Goal: Task Accomplishment & Management: Use online tool/utility

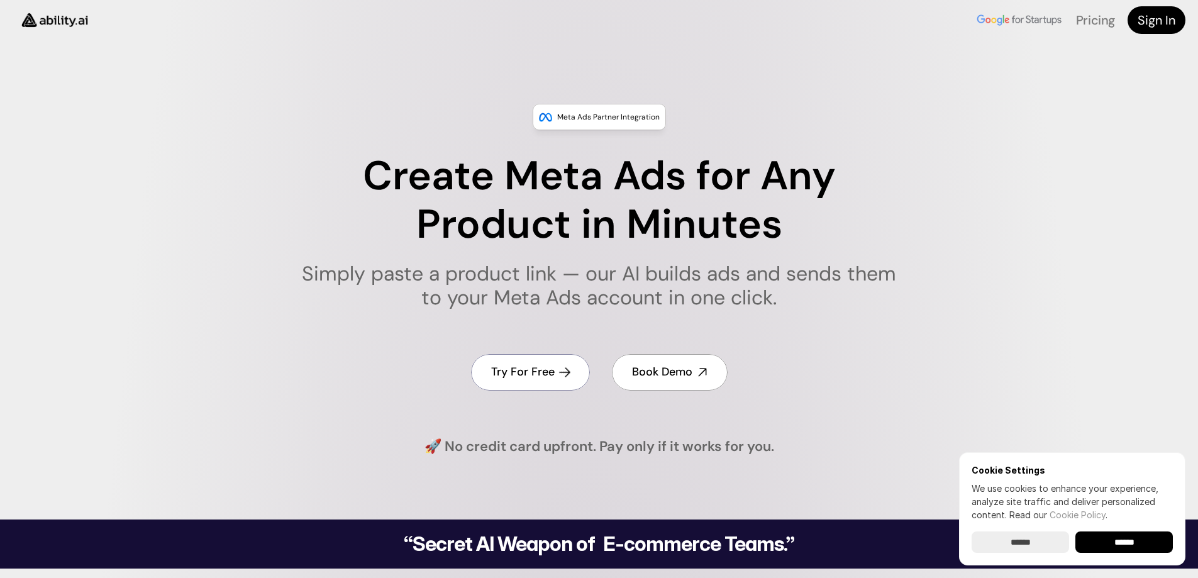
click at [531, 377] on h4 "Try For Free" at bounding box center [523, 372] width 64 height 16
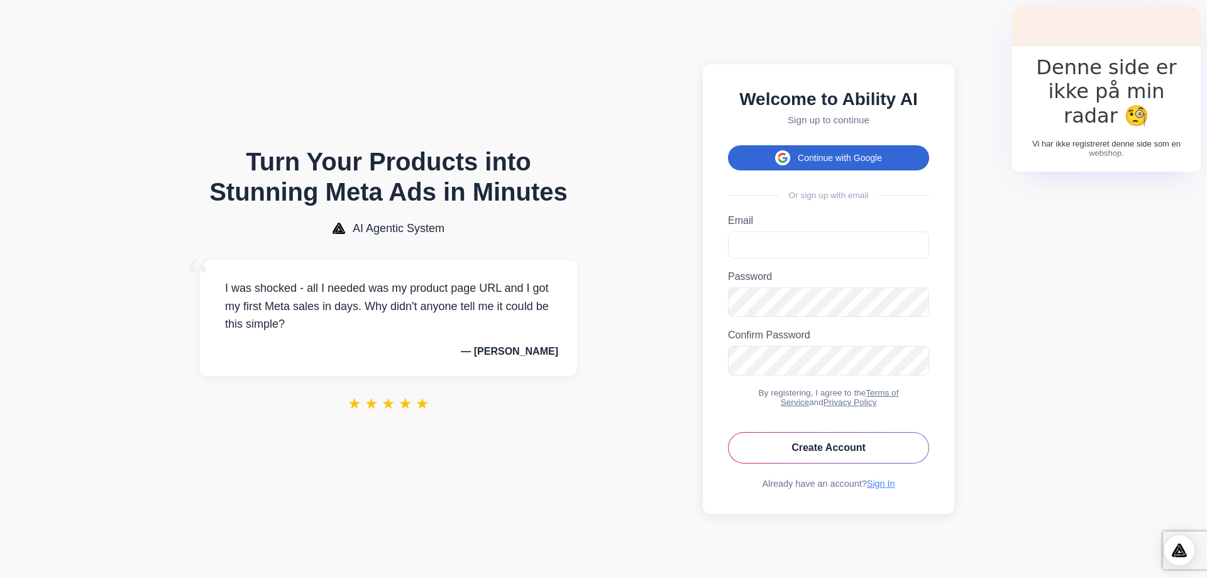
click at [812, 155] on button "Continue with Google" at bounding box center [828, 157] width 201 height 25
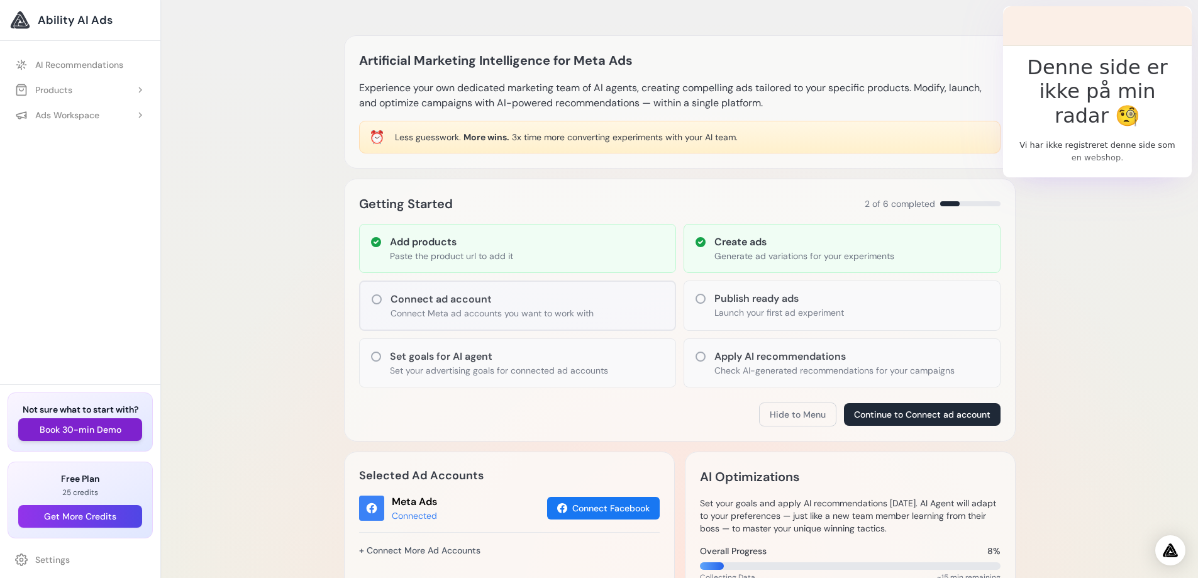
click at [87, 430] on button "Book 30-min Demo" at bounding box center [80, 429] width 124 height 23
